Goal: Task Accomplishment & Management: Manage account settings

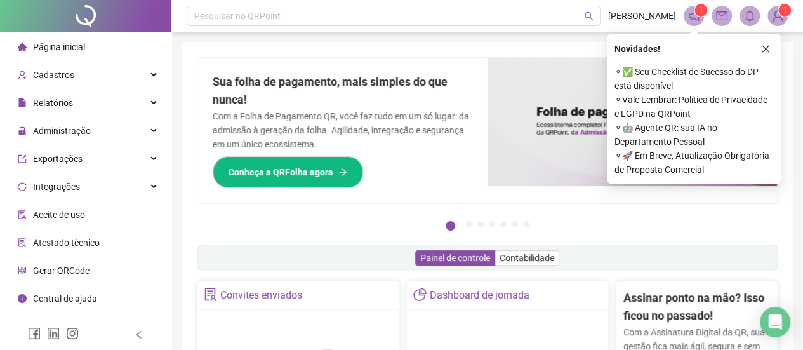
click at [766, 46] on icon "close" at bounding box center [765, 49] width 7 height 7
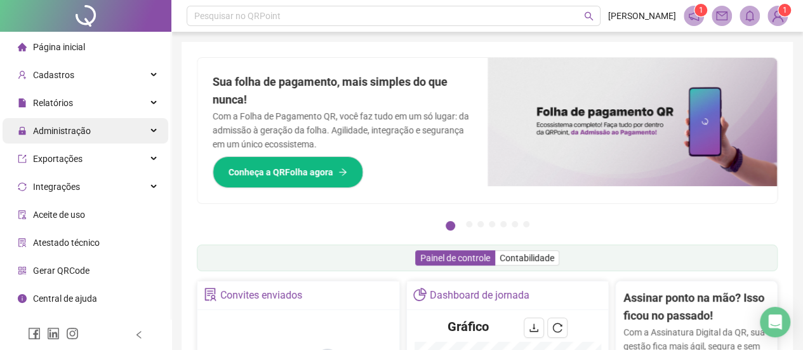
click at [102, 140] on div "Administração" at bounding box center [86, 130] width 166 height 25
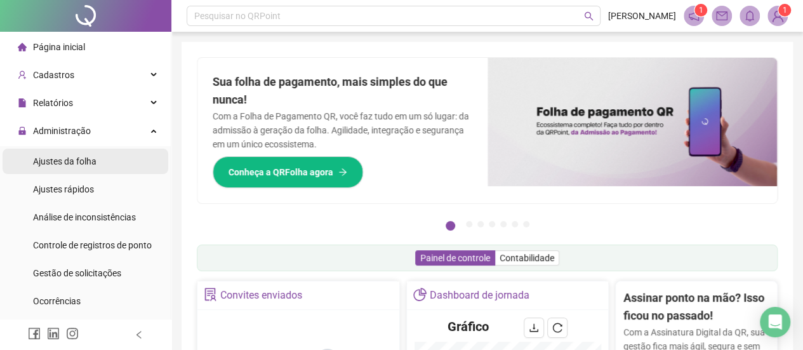
click at [96, 169] on li "Ajustes da folha" at bounding box center [86, 160] width 166 height 25
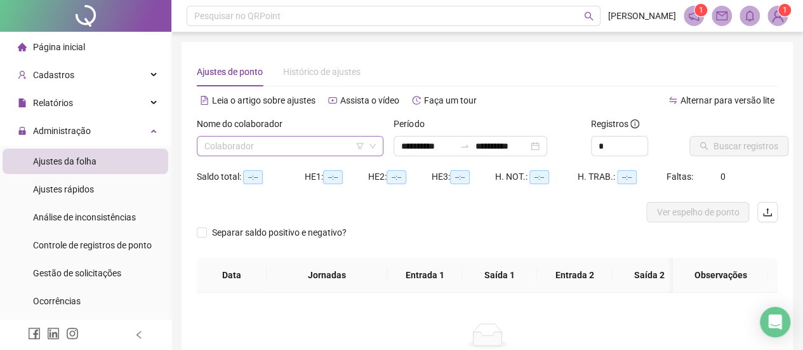
type input "**********"
click at [250, 148] on input "search" at bounding box center [284, 145] width 160 height 19
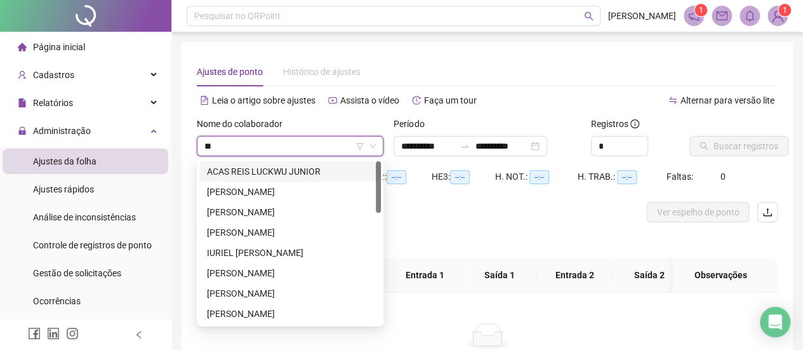
type input "***"
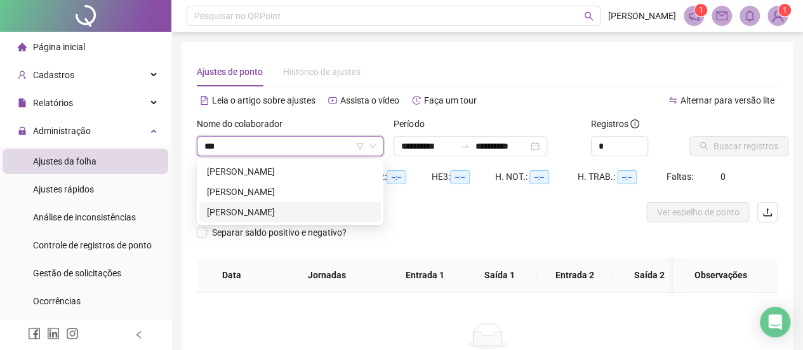
click at [272, 207] on div "[PERSON_NAME]" at bounding box center [290, 212] width 166 height 14
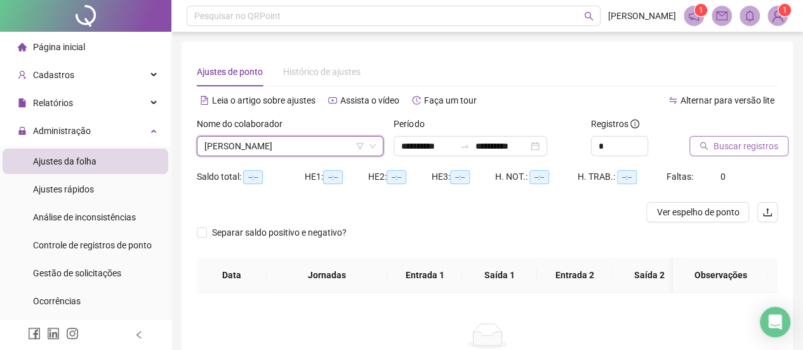
click at [746, 148] on span "Buscar registros" at bounding box center [745, 146] width 65 height 14
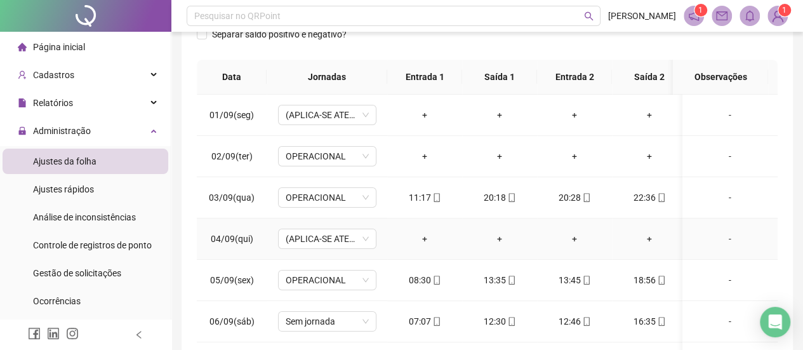
scroll to position [93, 0]
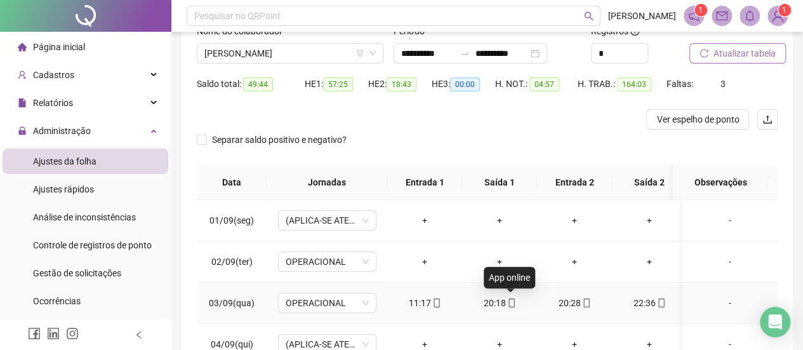
click at [508, 306] on span at bounding box center [511, 303] width 10 height 10
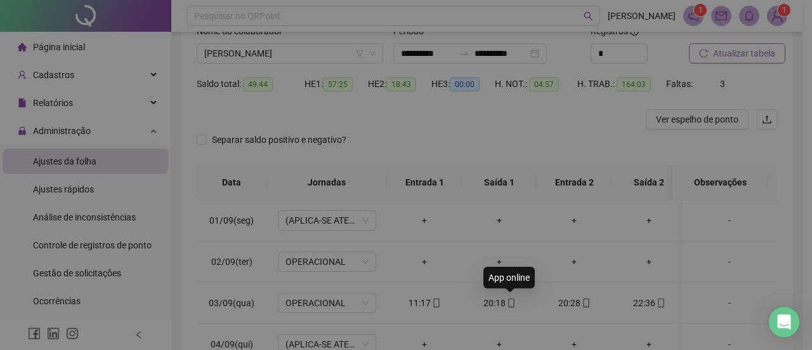
type input "**********"
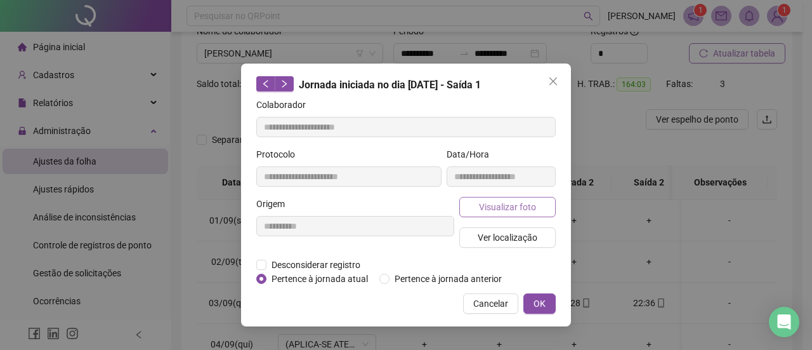
click at [506, 208] on span "Visualizar foto" at bounding box center [507, 207] width 57 height 14
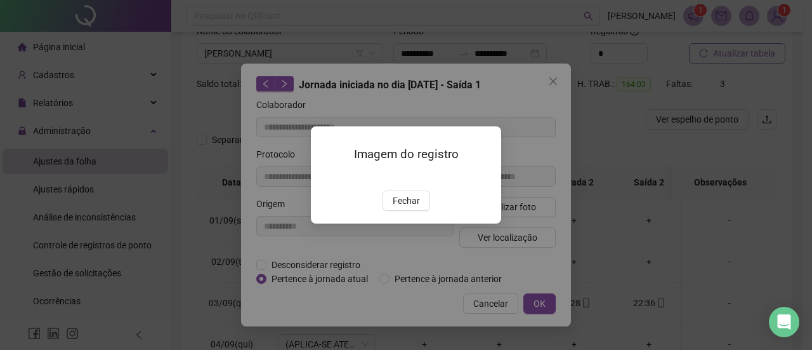
click at [408, 207] on span "Fechar" at bounding box center [406, 201] width 27 height 14
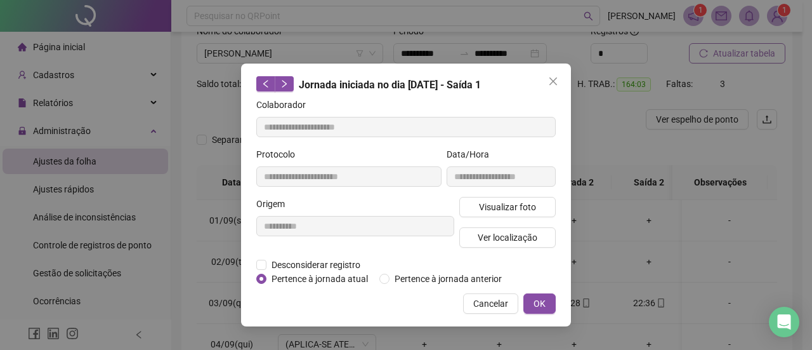
click at [553, 84] on icon "close" at bounding box center [553, 81] width 10 height 10
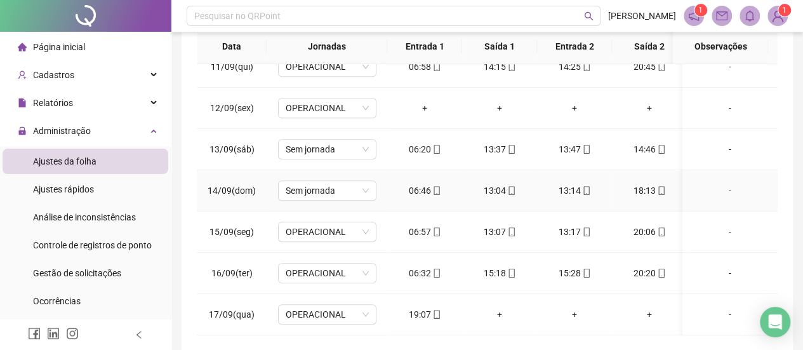
scroll to position [283, 0]
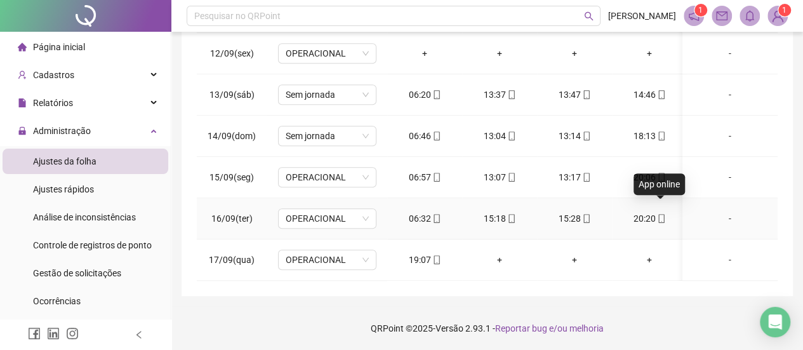
click at [661, 214] on icon "mobile" at bounding box center [661, 218] width 9 height 9
type input "**********"
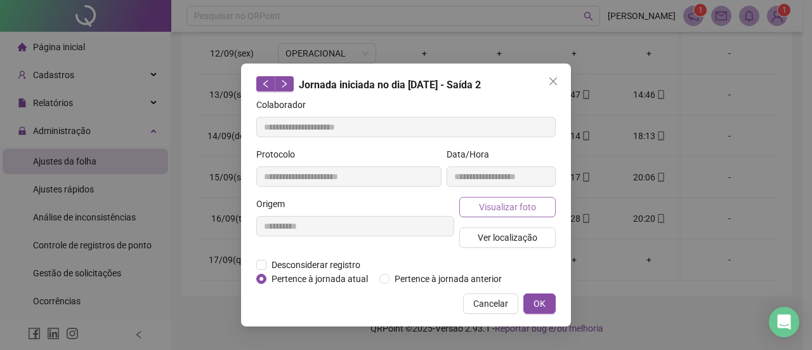
click at [538, 209] on button "Visualizar foto" at bounding box center [507, 207] width 96 height 20
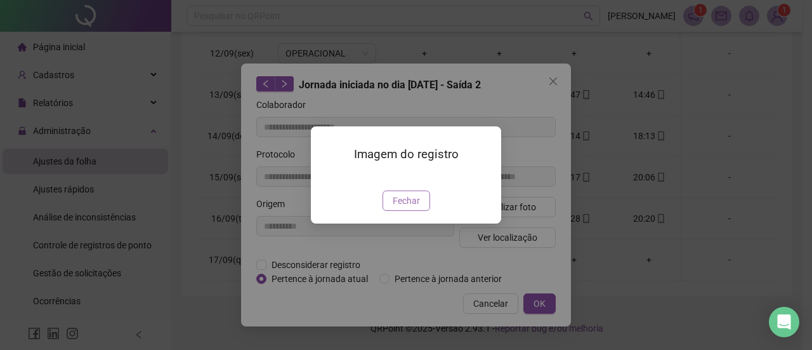
click at [401, 207] on span "Fechar" at bounding box center [406, 201] width 27 height 14
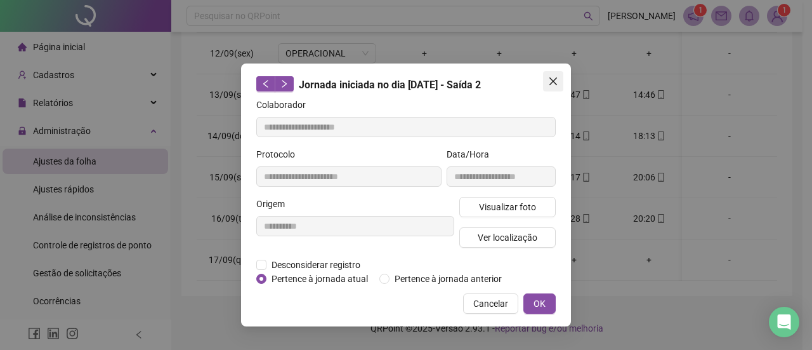
drag, startPoint x: 551, startPoint y: 81, endPoint x: 555, endPoint y: 89, distance: 9.4
click at [551, 81] on icon "close" at bounding box center [553, 81] width 10 height 10
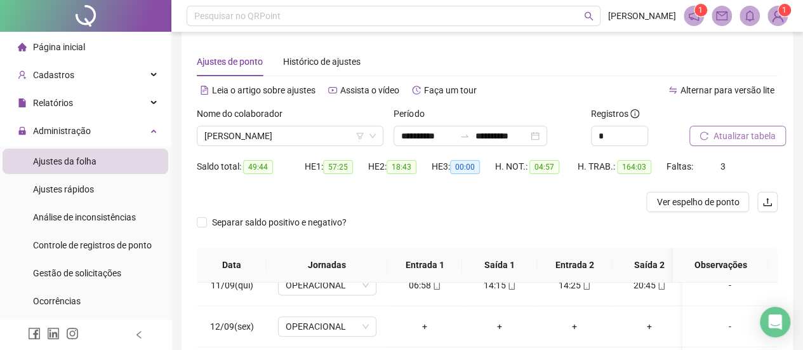
scroll to position [0, 0]
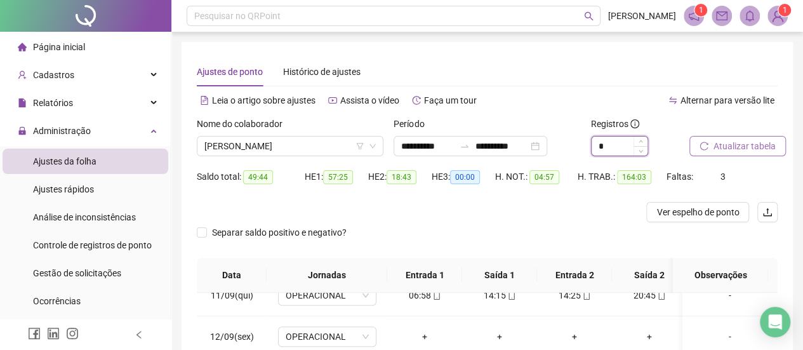
click at [621, 145] on input "*" at bounding box center [619, 145] width 56 height 19
type input "*"
click at [765, 143] on span "Atualizar tabela" at bounding box center [744, 146] width 62 height 14
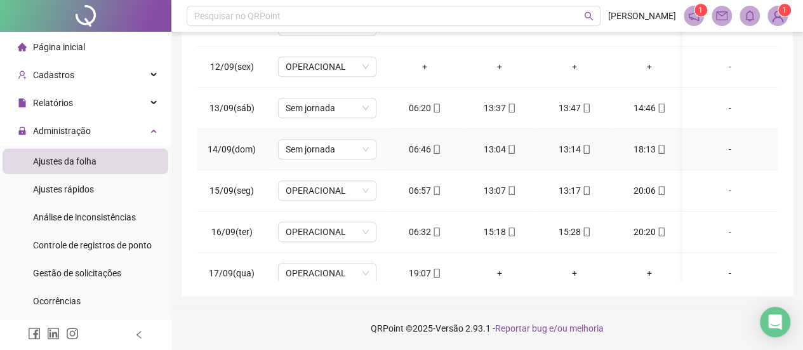
scroll to position [437, 0]
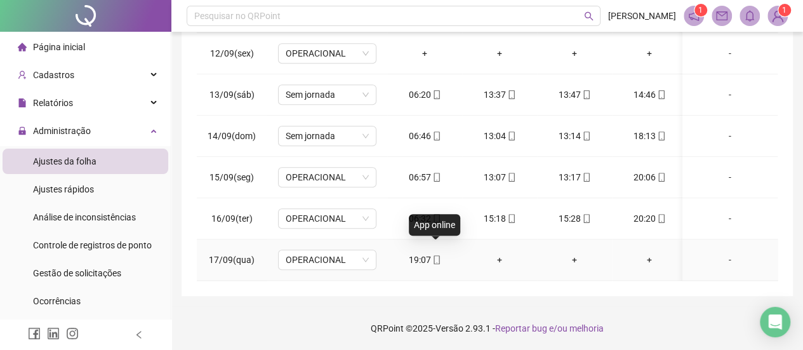
click at [437, 255] on icon "mobile" at bounding box center [436, 259] width 9 height 9
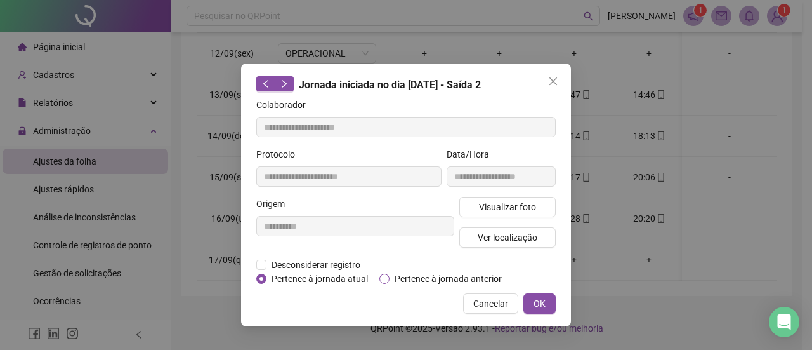
click at [461, 282] on span "Pertence à jornada anterior" at bounding box center [448, 279] width 117 height 14
click at [540, 300] on span "OK" at bounding box center [540, 303] width 12 height 14
click at [553, 81] on icon "close" at bounding box center [553, 81] width 8 height 8
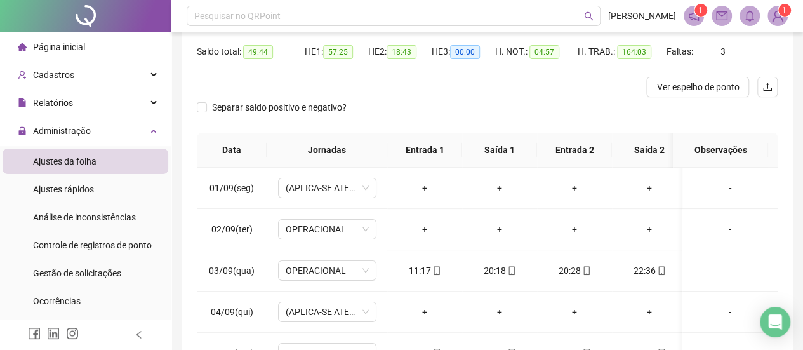
scroll to position [29, 0]
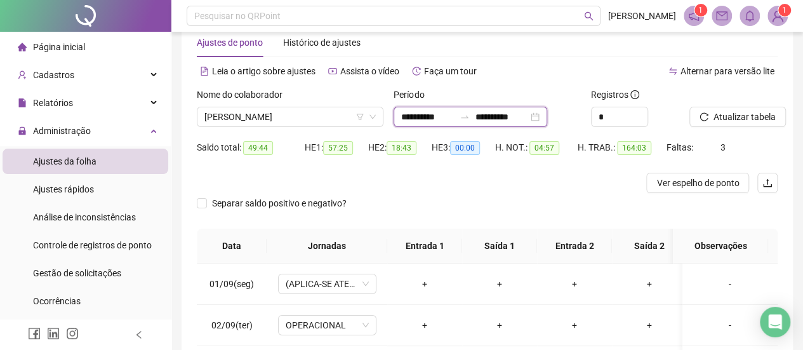
click at [426, 119] on input "**********" at bounding box center [427, 117] width 53 height 14
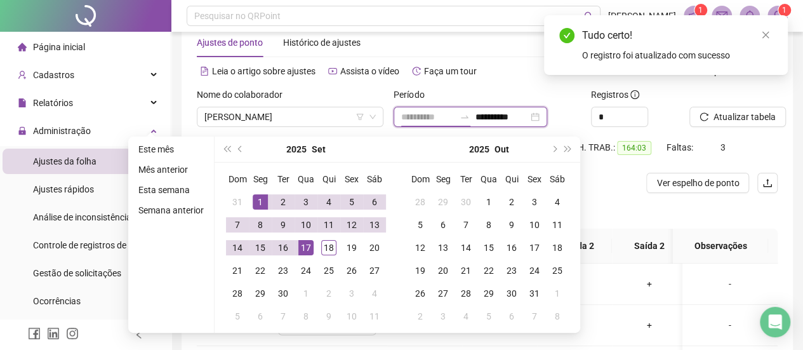
type input "**********"
click at [261, 199] on div "1" at bounding box center [260, 201] width 15 height 15
type input "**********"
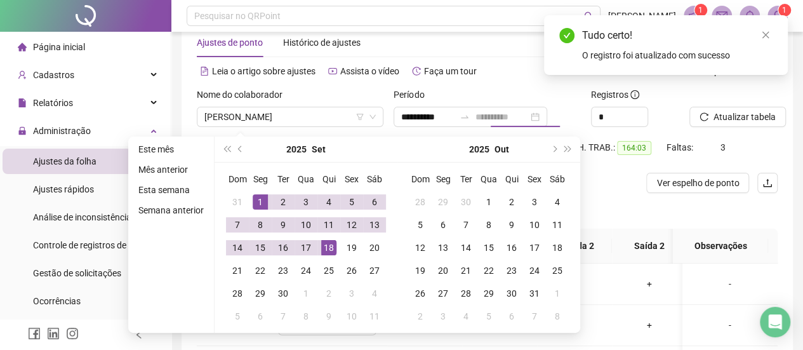
click at [326, 242] on div "18" at bounding box center [328, 247] width 15 height 15
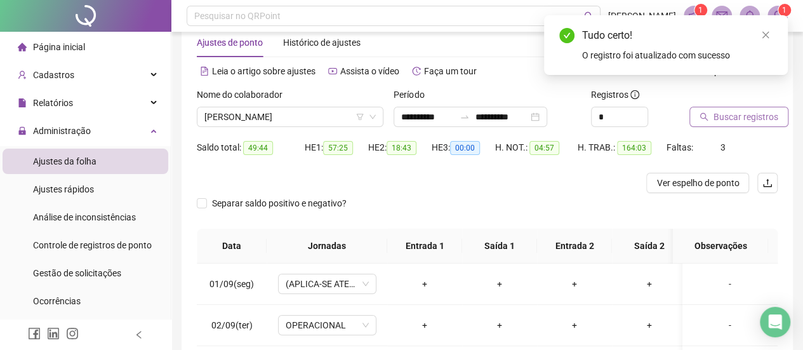
click at [746, 111] on span "Buscar registros" at bounding box center [745, 117] width 65 height 14
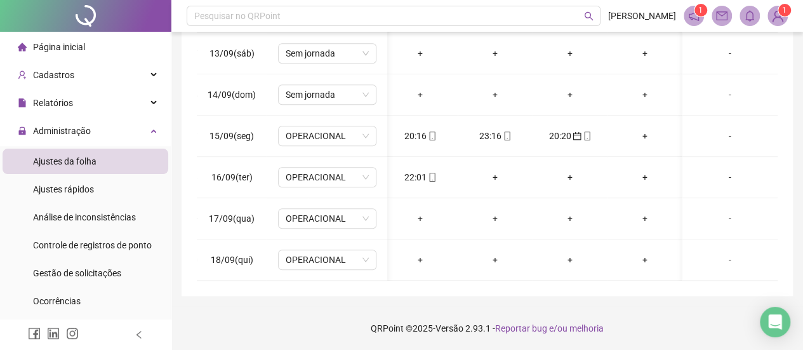
scroll to position [0, 0]
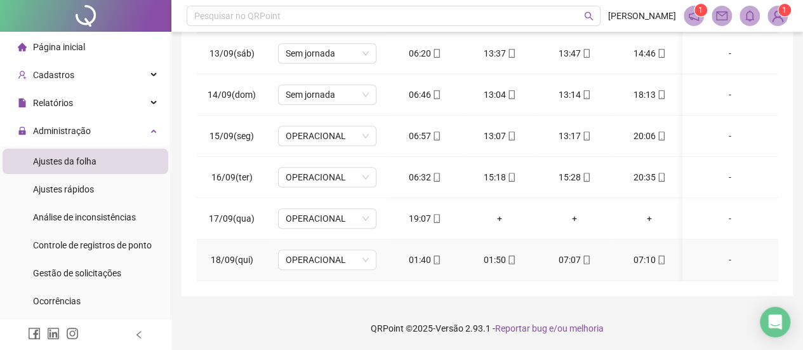
click at [438, 255] on icon "mobile" at bounding box center [436, 259] width 9 height 9
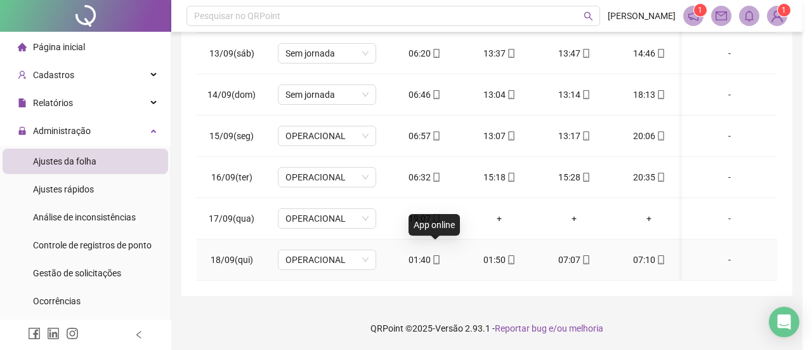
type input "**********"
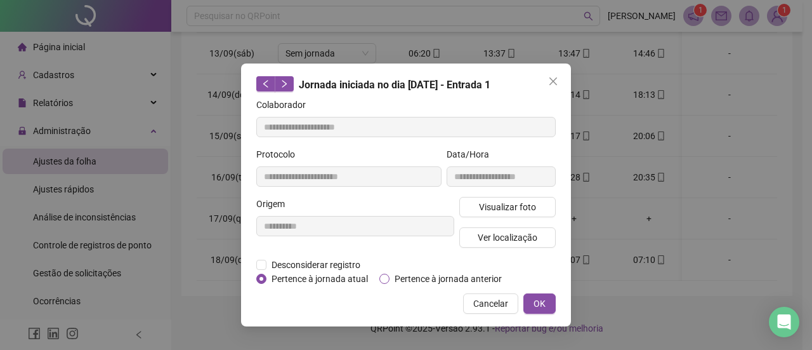
click at [484, 275] on span "Pertence à jornada anterior" at bounding box center [448, 279] width 117 height 14
click at [546, 304] on button "OK" at bounding box center [539, 303] width 32 height 20
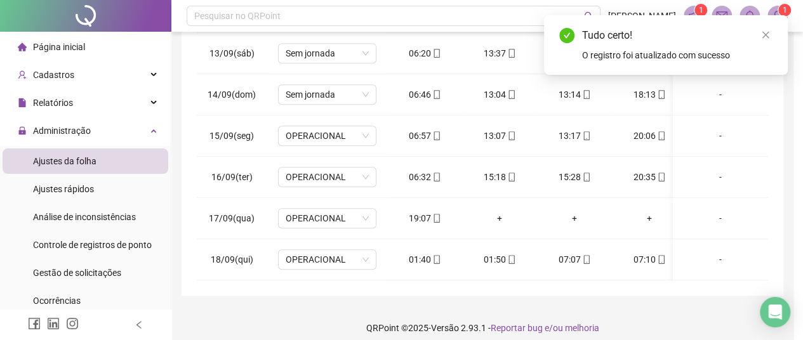
click at [544, 301] on div "**********" at bounding box center [482, 33] width 622 height 633
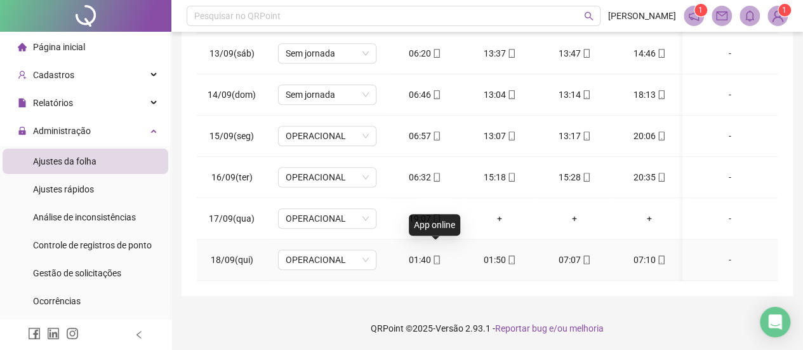
click at [435, 255] on icon "mobile" at bounding box center [436, 259] width 6 height 9
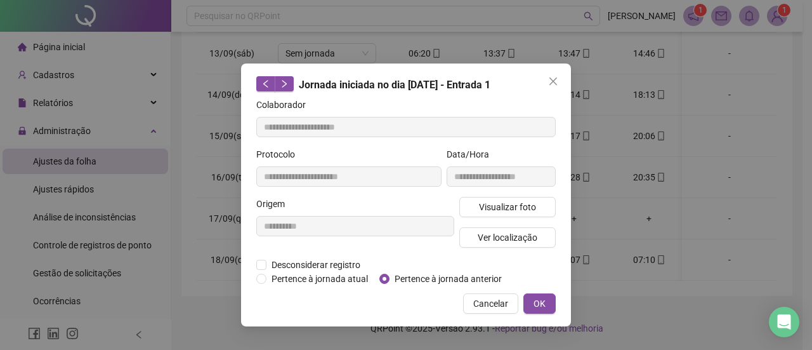
click at [543, 301] on span "OK" at bounding box center [540, 303] width 12 height 14
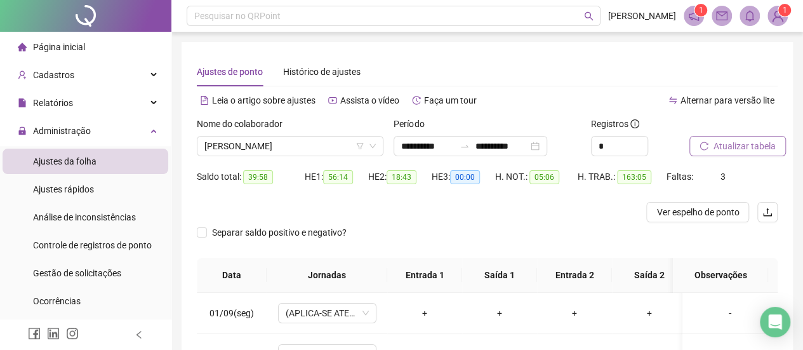
click at [746, 154] on button "Atualizar tabela" at bounding box center [737, 146] width 96 height 20
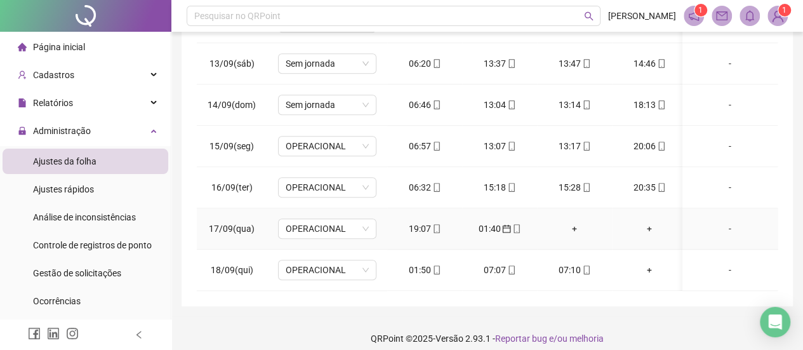
scroll to position [283, 0]
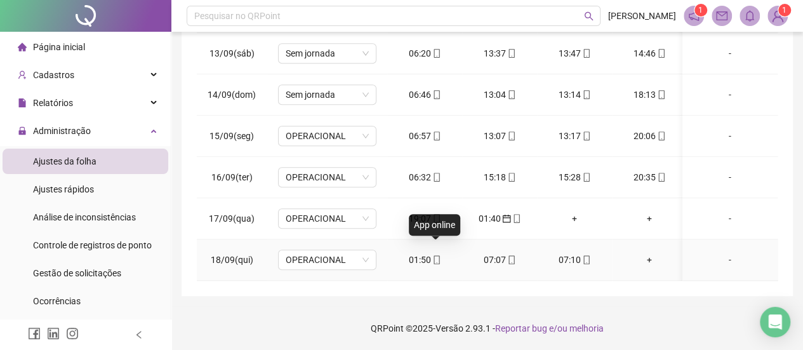
click at [435, 255] on icon "mobile" at bounding box center [436, 259] width 9 height 9
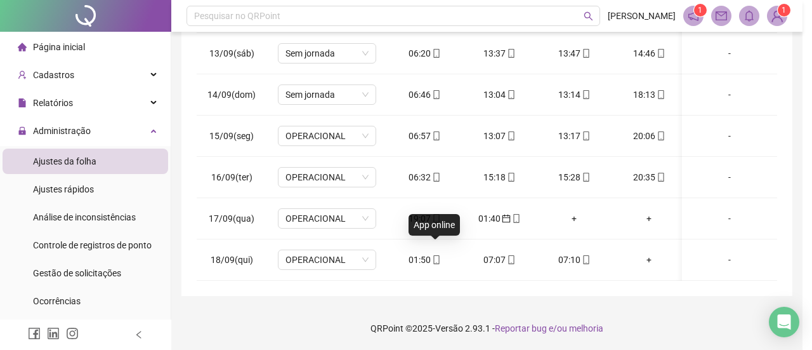
type input "**********"
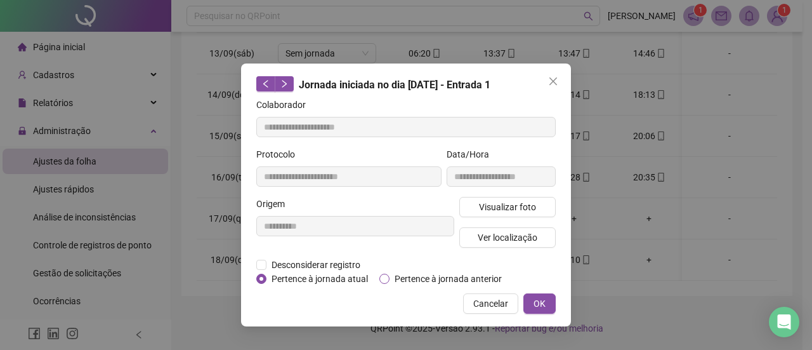
click at [475, 276] on span "Pertence à jornada anterior" at bounding box center [448, 279] width 117 height 14
click at [545, 301] on span "OK" at bounding box center [540, 303] width 12 height 14
click at [543, 301] on span "OK" at bounding box center [540, 303] width 12 height 14
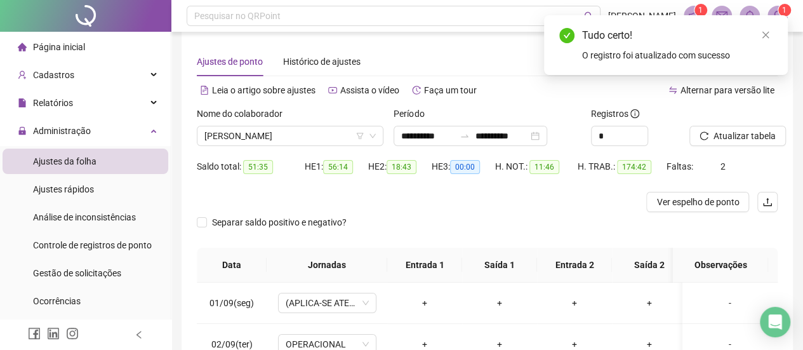
scroll to position [0, 0]
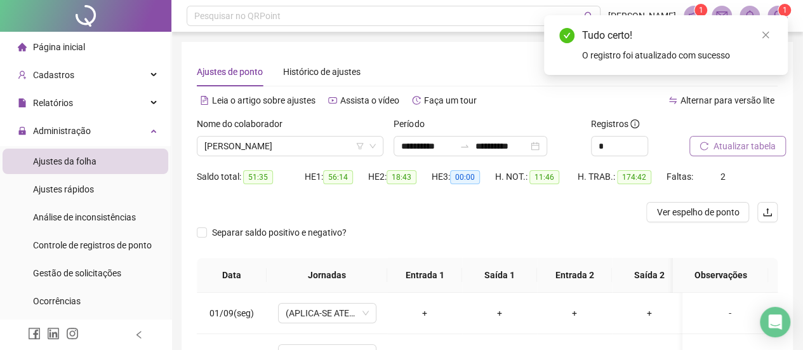
click at [727, 149] on span "Atualizar tabela" at bounding box center [744, 146] width 62 height 14
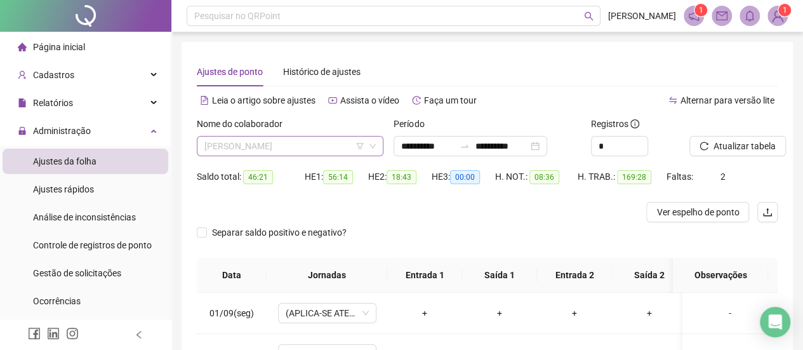
click at [308, 148] on span "[PERSON_NAME]" at bounding box center [289, 145] width 171 height 19
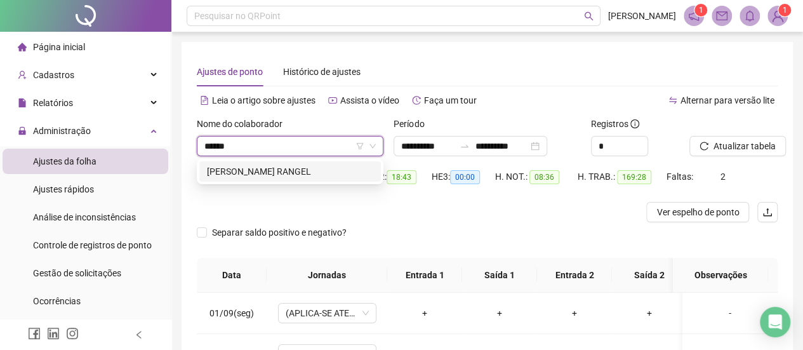
type input "*******"
click at [293, 167] on div "[PERSON_NAME] RANGEL" at bounding box center [290, 171] width 166 height 14
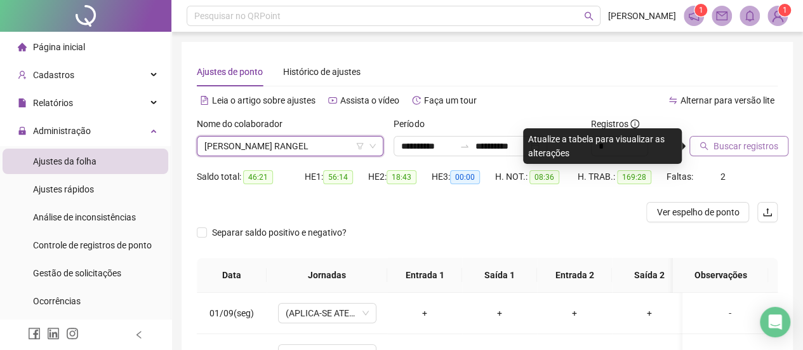
click at [763, 150] on span "Buscar registros" at bounding box center [745, 146] width 65 height 14
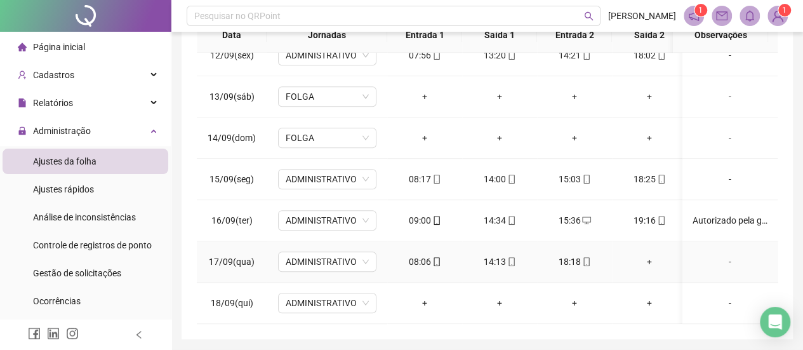
scroll to position [298, 0]
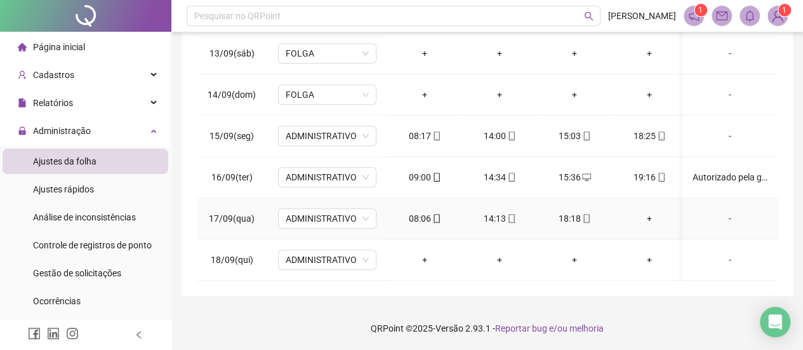
click at [585, 214] on icon "mobile" at bounding box center [586, 218] width 9 height 9
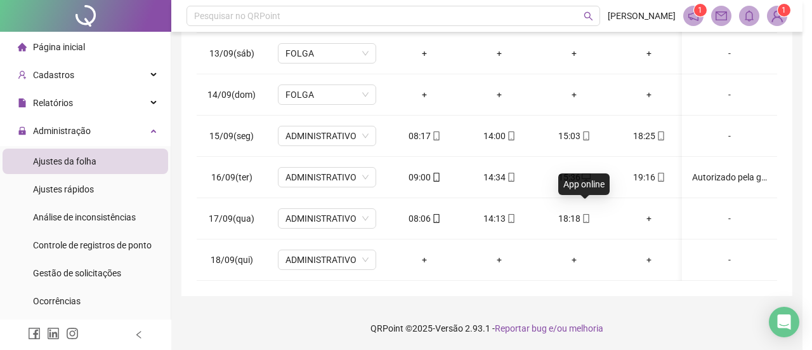
type input "**********"
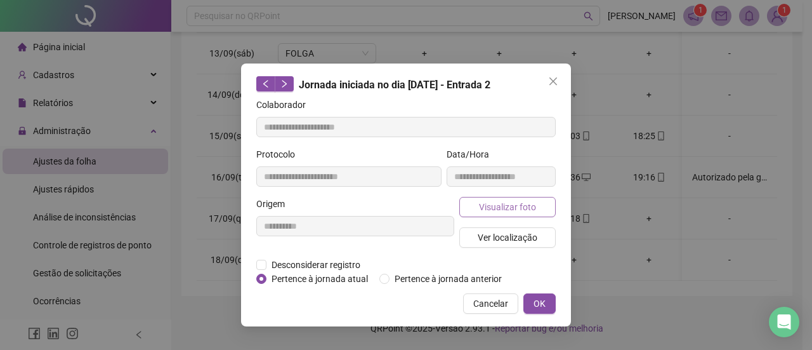
click at [510, 207] on span "Visualizar foto" at bounding box center [507, 207] width 57 height 14
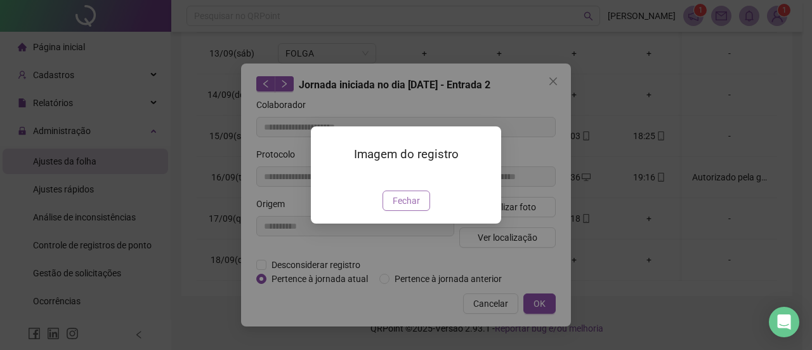
click at [402, 207] on span "Fechar" at bounding box center [406, 201] width 27 height 14
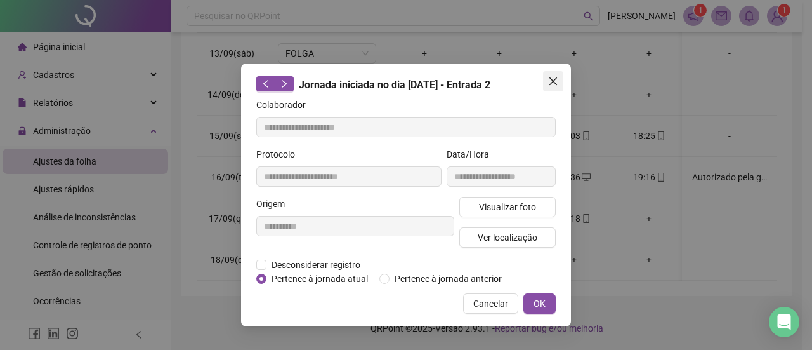
click at [558, 77] on icon "close" at bounding box center [553, 81] width 10 height 10
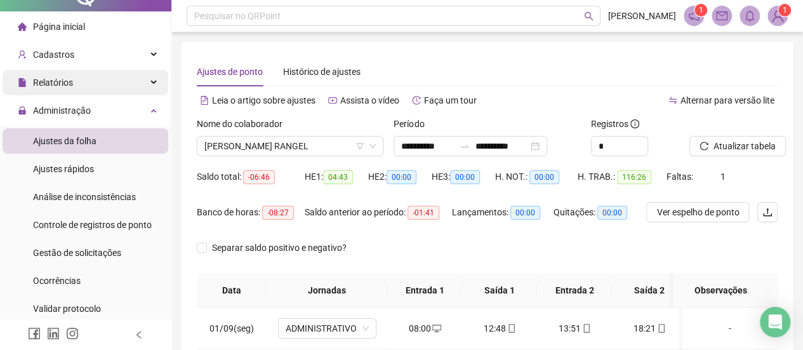
scroll to position [0, 0]
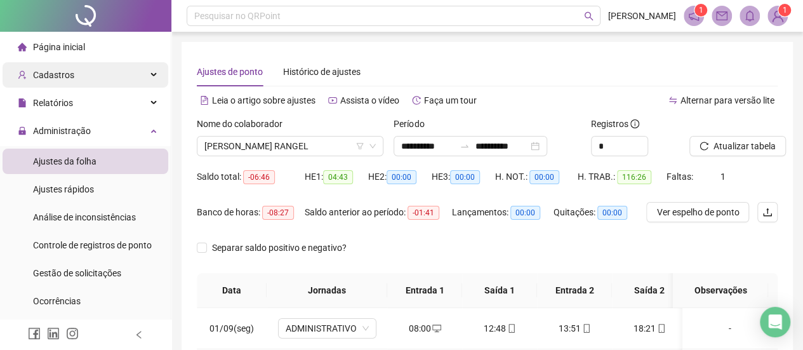
click at [75, 76] on div "Cadastros" at bounding box center [86, 74] width 166 height 25
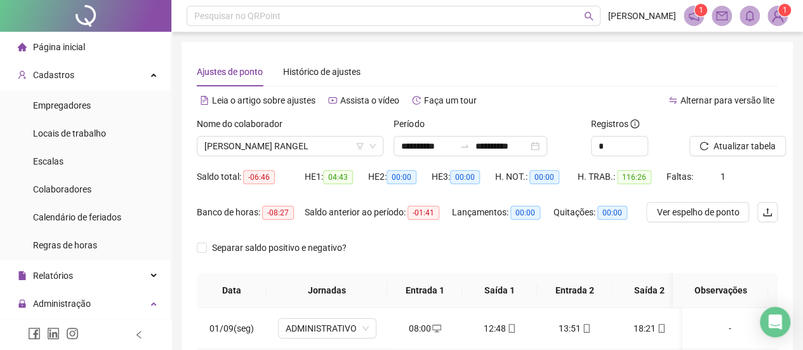
click at [86, 185] on span "Colaboradores" at bounding box center [62, 189] width 58 height 10
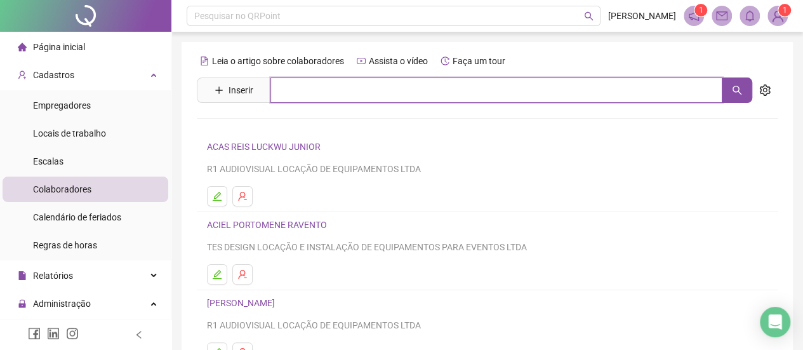
click at [310, 92] on input "text" at bounding box center [496, 89] width 452 height 25
click at [736, 82] on button "button" at bounding box center [736, 89] width 30 height 25
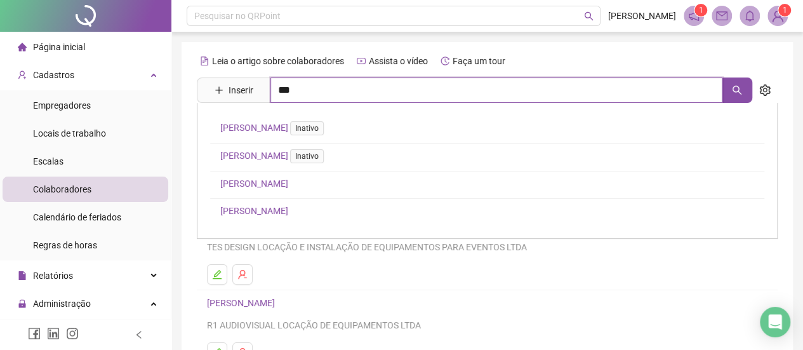
type input "***"
click at [284, 211] on link "[PERSON_NAME]" at bounding box center [254, 211] width 68 height 10
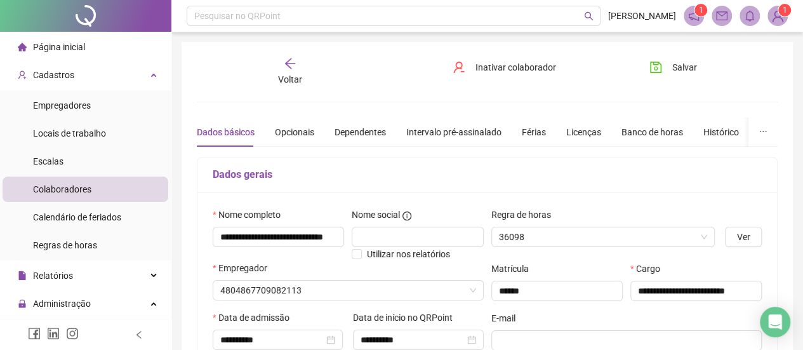
type input "**********"
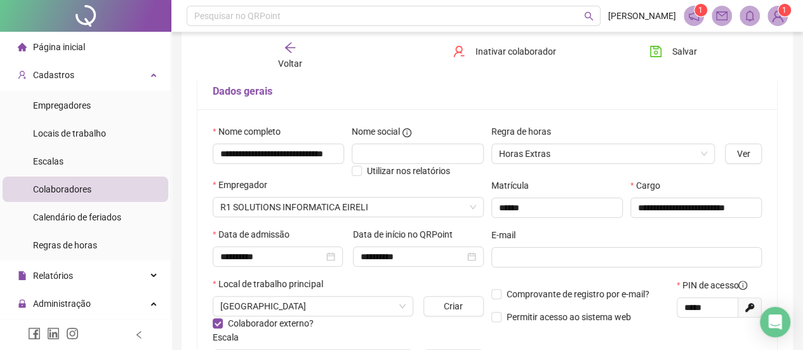
scroll to position [63, 0]
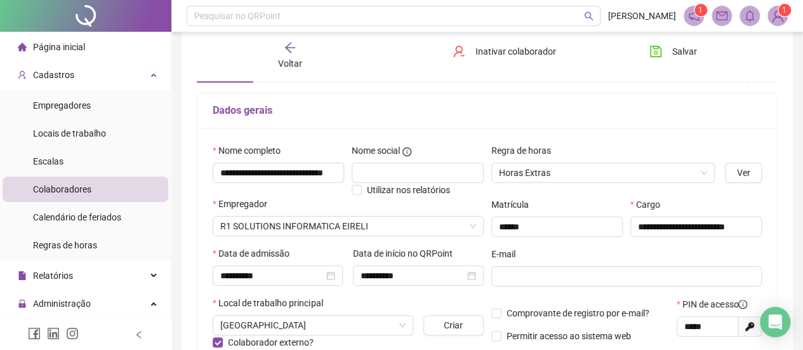
click at [291, 53] on icon "arrow-left" at bounding box center [290, 47] width 13 height 13
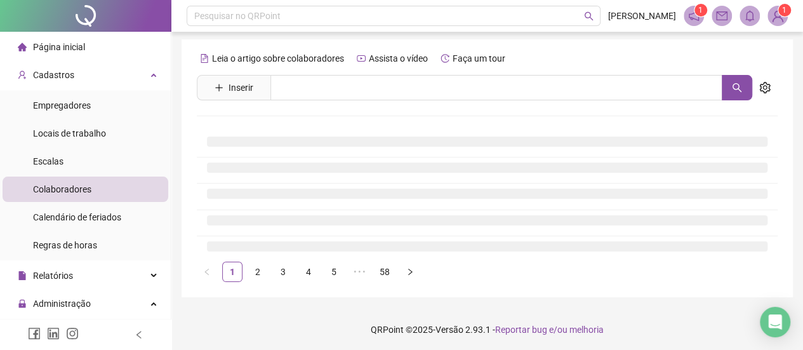
scroll to position [57, 0]
